Goal: Find specific fact: Find contact information

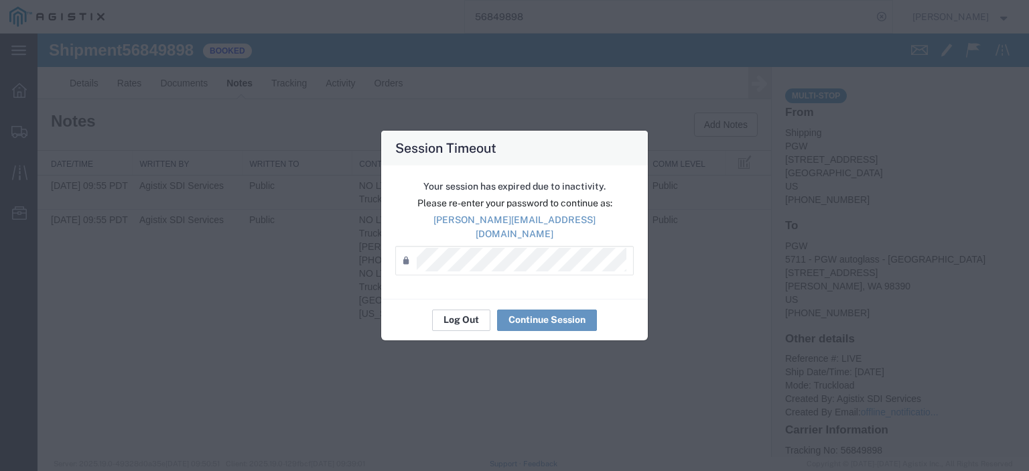
click at [483, 314] on button "Log Out" at bounding box center [461, 320] width 58 height 21
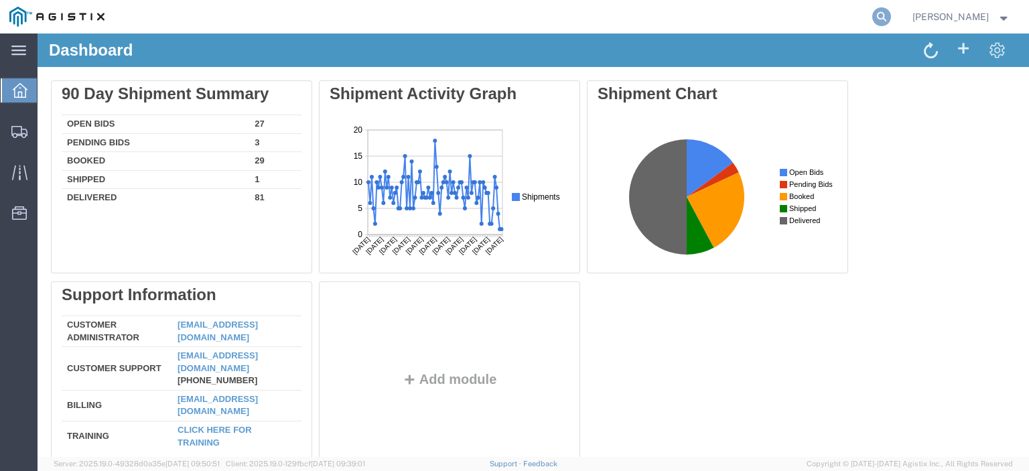
click at [891, 9] on icon at bounding box center [882, 16] width 19 height 19
click at [761, 27] on input "search" at bounding box center [669, 17] width 408 height 32
paste input "56851516"
type input "56851516"
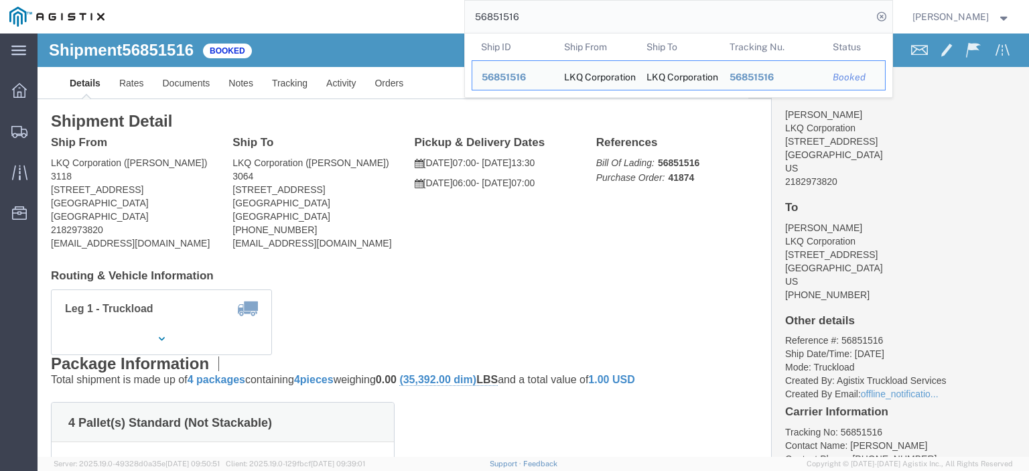
drag, startPoint x: 116, startPoint y: 160, endPoint x: 9, endPoint y: 160, distance: 107.2
click div "Ship From LKQ Corporation (Mark Tabor) 3118 2110 South10TH Street Brainerd, MN …"
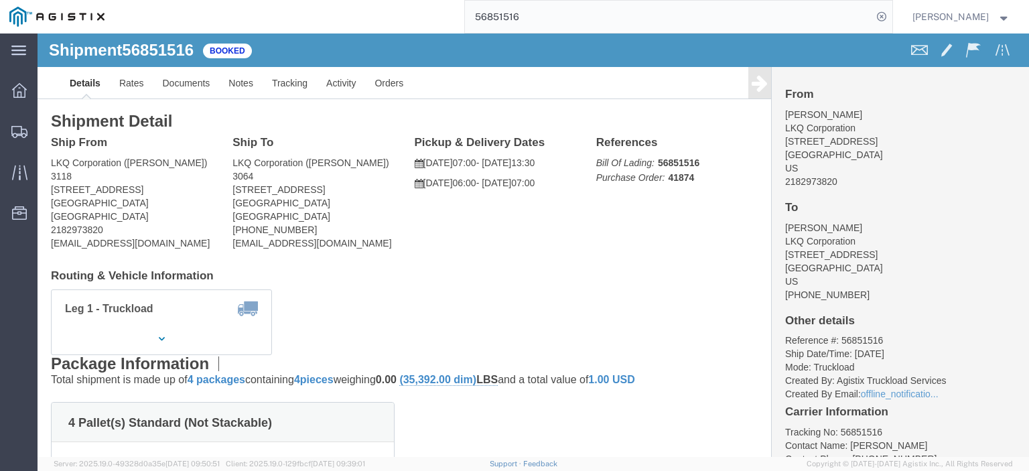
copy address "2110 South10TH Street"
drag, startPoint x: 40, startPoint y: 137, endPoint x: 7, endPoint y: 126, distance: 35.4
click div "Ship From LKQ Corporation (Mark Tabor) 3118 2110 South10TH Street Brainerd, MN …"
copy address "LKQ Corporation (Mark Tabor) 3118"
drag, startPoint x: 101, startPoint y: 168, endPoint x: 3, endPoint y: 171, distance: 98.6
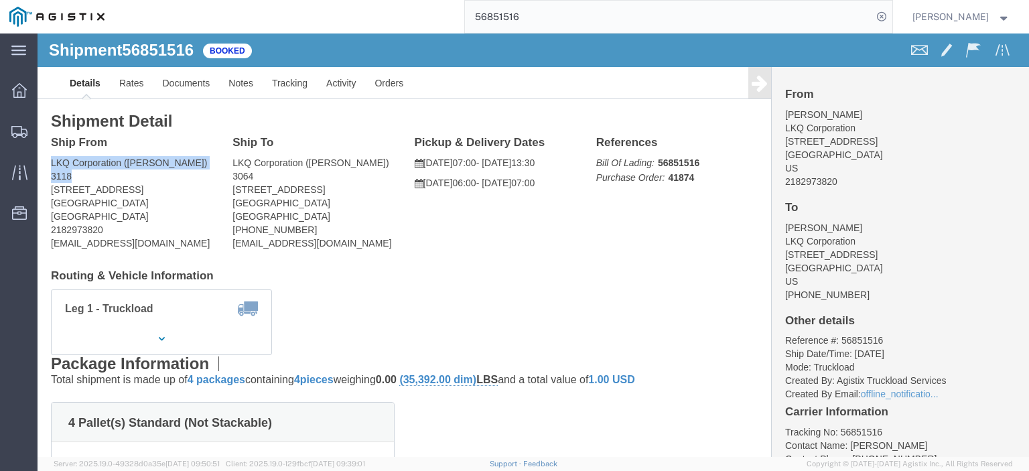
click div "Shipment Detail Ship From LKQ Corporation (Mark Tabor) 3118 2110 South10TH Stre…"
copy address "Brainerd, MN 56401"
drag, startPoint x: 123, startPoint y: 210, endPoint x: 15, endPoint y: 213, distance: 107.9
click address "LKQ Corporation (Mark Tabor) 3118 2110 South10TH Street Brainerd, MN 56401 Unit…"
copy address "mrtabor@lkqcorp.com"
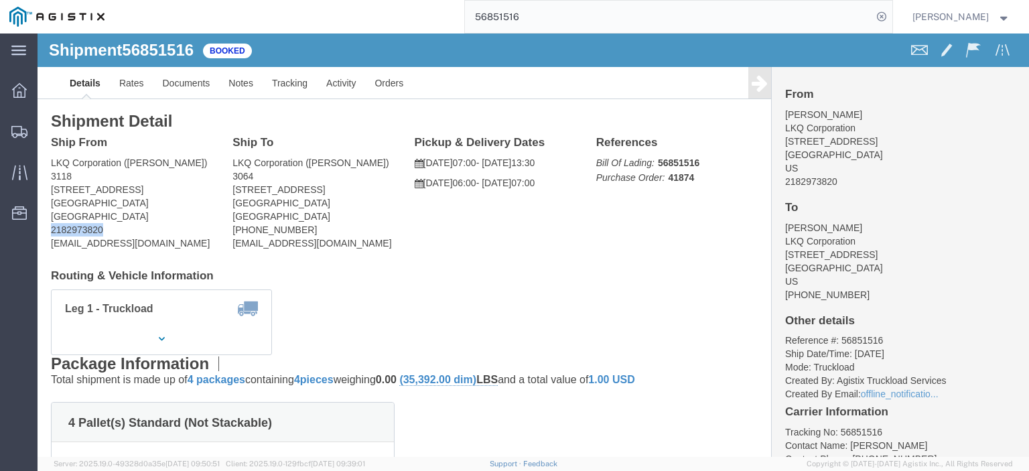
drag, startPoint x: 67, startPoint y: 190, endPoint x: 1, endPoint y: 195, distance: 65.8
click div "Shipment Detail Ship From LKQ Corporation (Mark Tabor) 3118 2110 South10TH Stre…"
copy address "2182973820"
drag, startPoint x: 303, startPoint y: 155, endPoint x: 190, endPoint y: 160, distance: 112.7
click div "Ship To LKQ Corporation (Matthew Kinard) 3064 1700 Westgate Pkwy SW Atlanta, GA…"
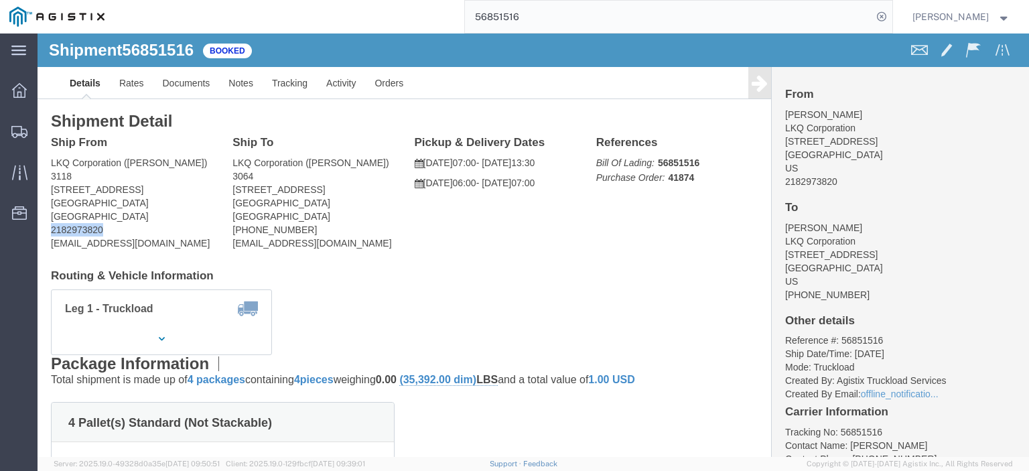
copy address "1700 Westgate Pkwy SW"
drag, startPoint x: 218, startPoint y: 137, endPoint x: 190, endPoint y: 128, distance: 29.5
click div "Ship To LKQ Corporation (Matthew Kinard) 3064 1700 Westgate Pkwy SW Atlanta, GA…"
copy address "LKQ Corporation (Matthew Kinard) 3064"
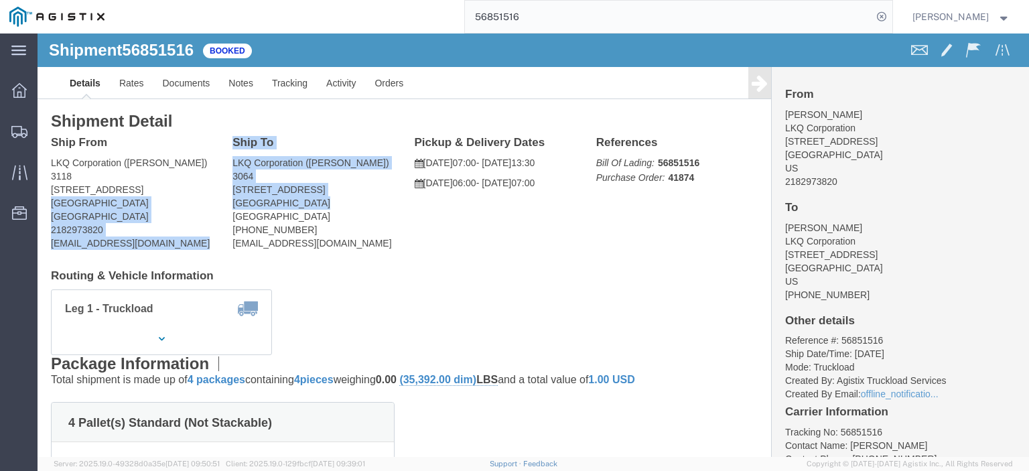
drag, startPoint x: 272, startPoint y: 168, endPoint x: 180, endPoint y: 167, distance: 91.8
click div "Ship From LKQ Corporation (Mark Tabor) 3118 2110 South10TH Street Brainerd, MN …"
click address "LKQ Corporation (Matthew Kinard) 3064 1700 Westgate Pkwy SW Atlanta, GA 30336 U…"
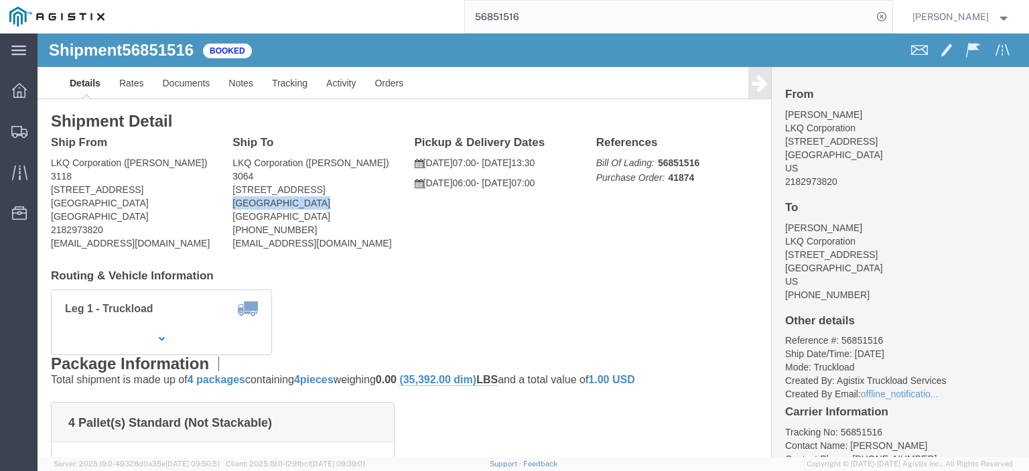
drag, startPoint x: 268, startPoint y: 170, endPoint x: 192, endPoint y: 171, distance: 75.7
click div "Ship To LKQ Corporation (Matthew Kinard) 3064 1700 Westgate Pkwy SW Atlanta, GA…"
copy address "Atlanta, GA 30336"
drag, startPoint x: 291, startPoint y: 210, endPoint x: 186, endPoint y: 212, distance: 104.6
click div "Ship To LKQ Corporation (Matthew Kinard) 3064 1700 Westgate Pkwy SW Atlanta, GA…"
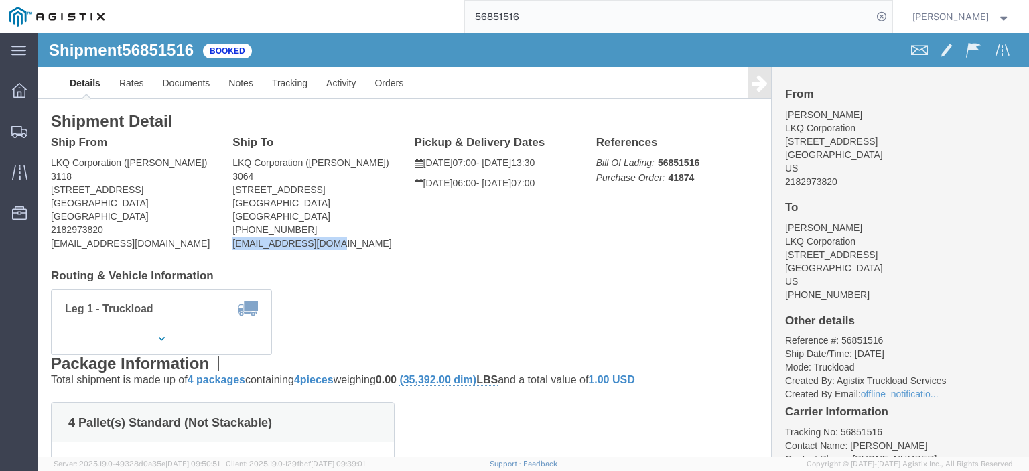
copy address "mbkinard@lkqcorp.com"
drag, startPoint x: 238, startPoint y: 198, endPoint x: 189, endPoint y: 198, distance: 48.9
click div "Ship To LKQ Corporation (Matthew Kinard) 3064 1700 Westgate Pkwy SW Atlanta, GA…"
copy address "423-322-2335"
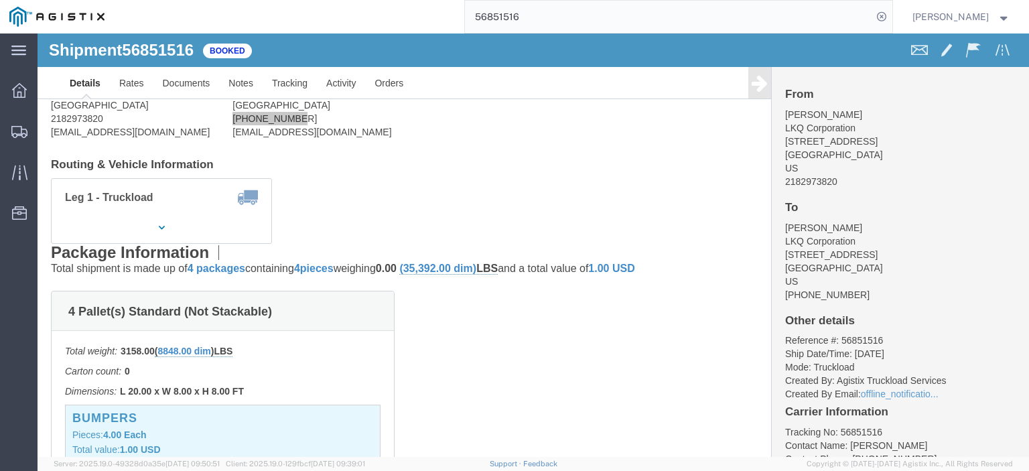
scroll to position [134, 0]
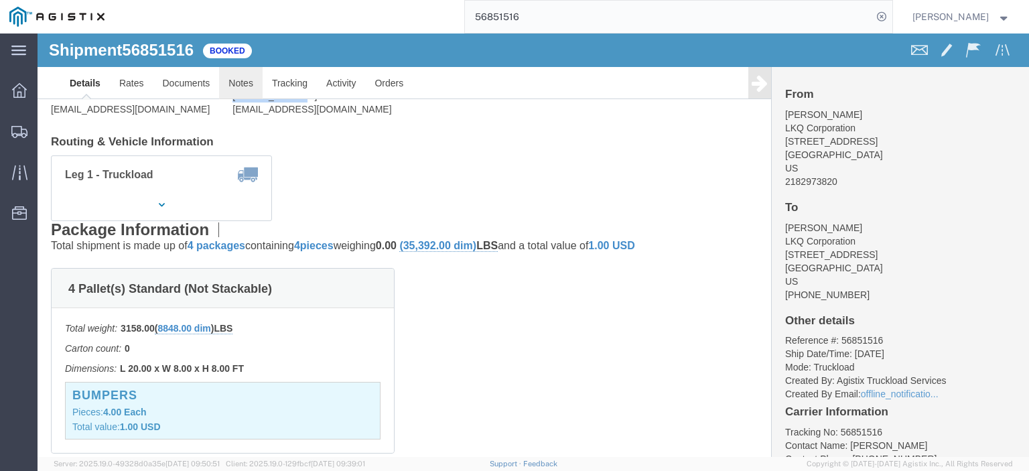
click link "Notes"
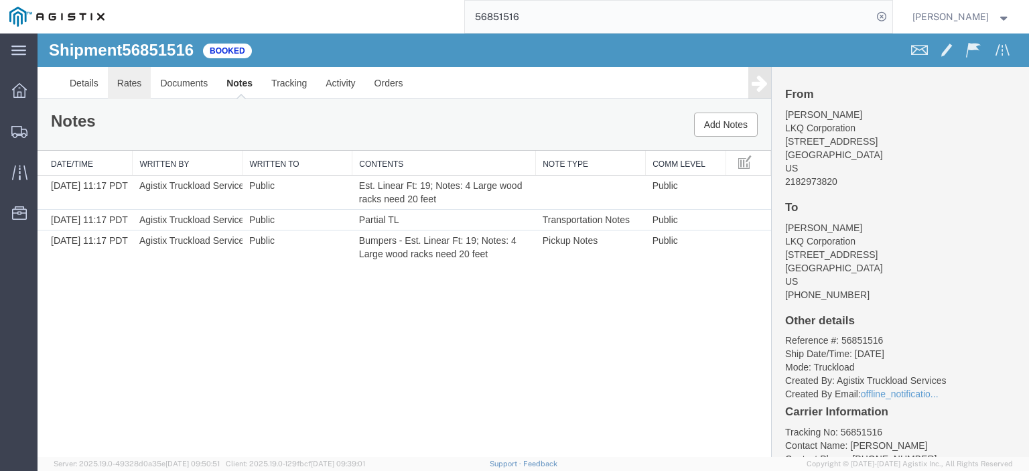
click at [148, 81] on link "Rates" at bounding box center [130, 83] width 44 height 32
